Goal: Task Accomplishment & Management: Use online tool/utility

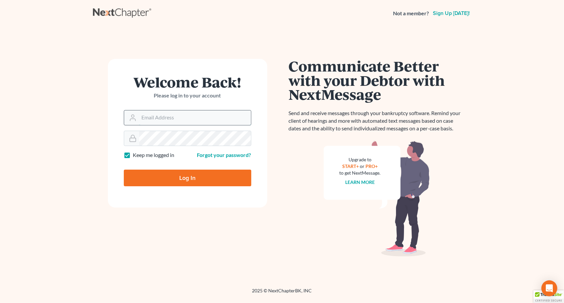
click at [182, 119] on input "Email Address" at bounding box center [195, 117] width 112 height 15
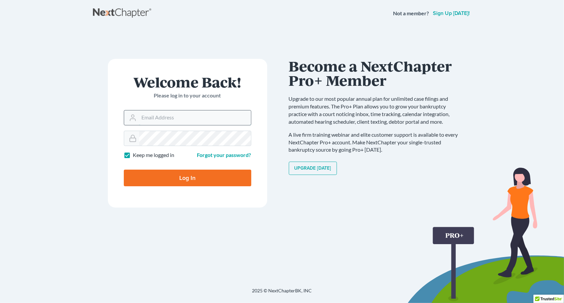
click at [166, 122] on input "Email Address" at bounding box center [195, 117] width 112 height 15
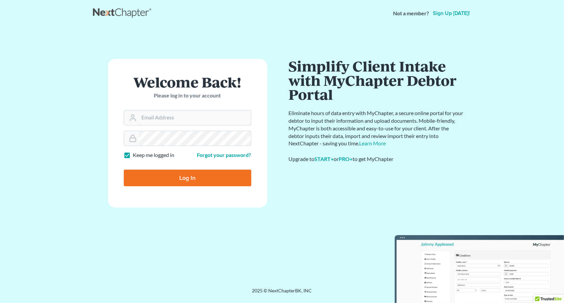
type input "anthony@kischconsumerlaw.com"
type input "Thinking..."
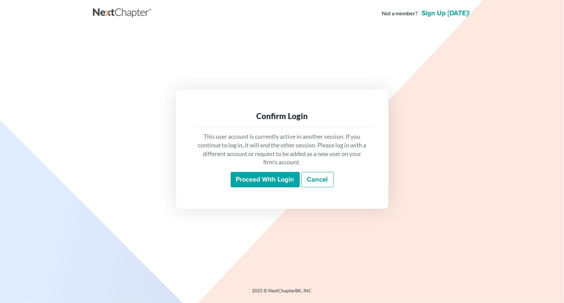
click at [270, 180] on input "Proceed with login" at bounding box center [265, 179] width 69 height 15
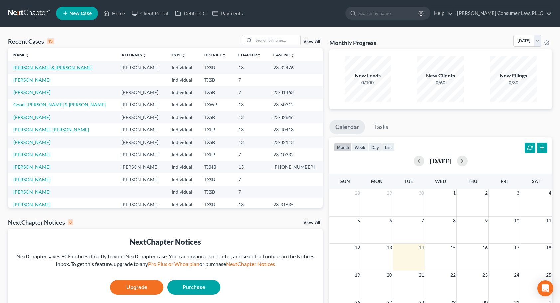
click at [56, 67] on link "[PERSON_NAME] & [PERSON_NAME]" at bounding box center [52, 67] width 79 height 6
select select "6"
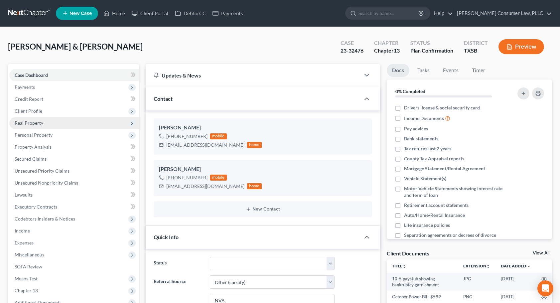
scroll to position [607, 0]
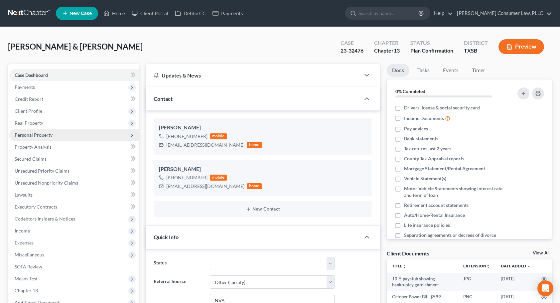
drag, startPoint x: 50, startPoint y: 136, endPoint x: 70, endPoint y: 137, distance: 20.7
click at [50, 136] on span "Personal Property" at bounding box center [34, 135] width 38 height 6
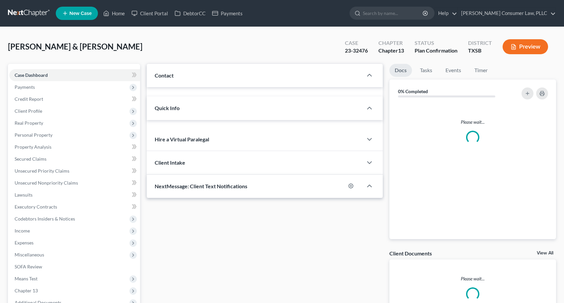
select select "6"
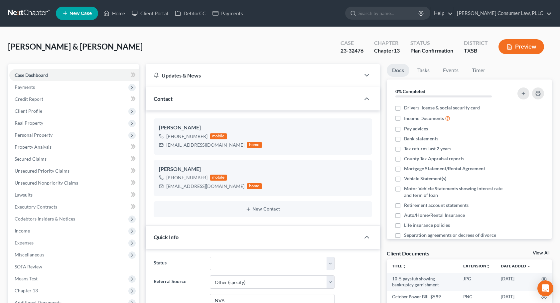
scroll to position [607, 0]
click at [50, 138] on span "Personal Property" at bounding box center [74, 135] width 130 height 12
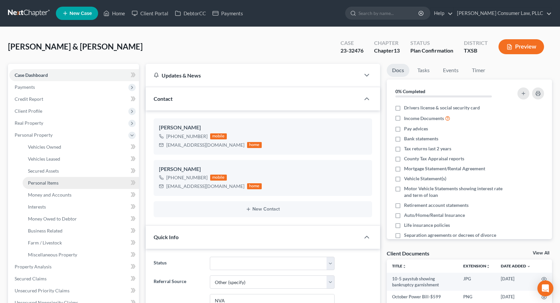
click at [63, 183] on link "Personal Items" at bounding box center [81, 183] width 116 height 12
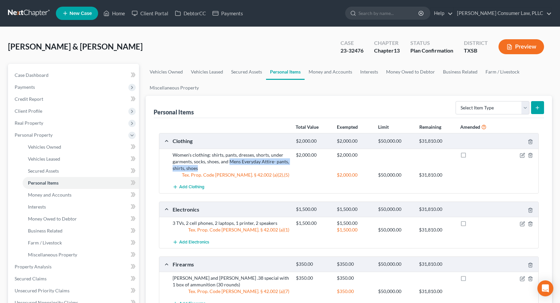
drag, startPoint x: 229, startPoint y: 161, endPoint x: 285, endPoint y: 168, distance: 56.3
click at [285, 168] on div "Women's clothing: shirts, pants, dresses, shorts, under garments, socks, shoes,…" at bounding box center [230, 162] width 123 height 20
